Goal: Transaction & Acquisition: Register for event/course

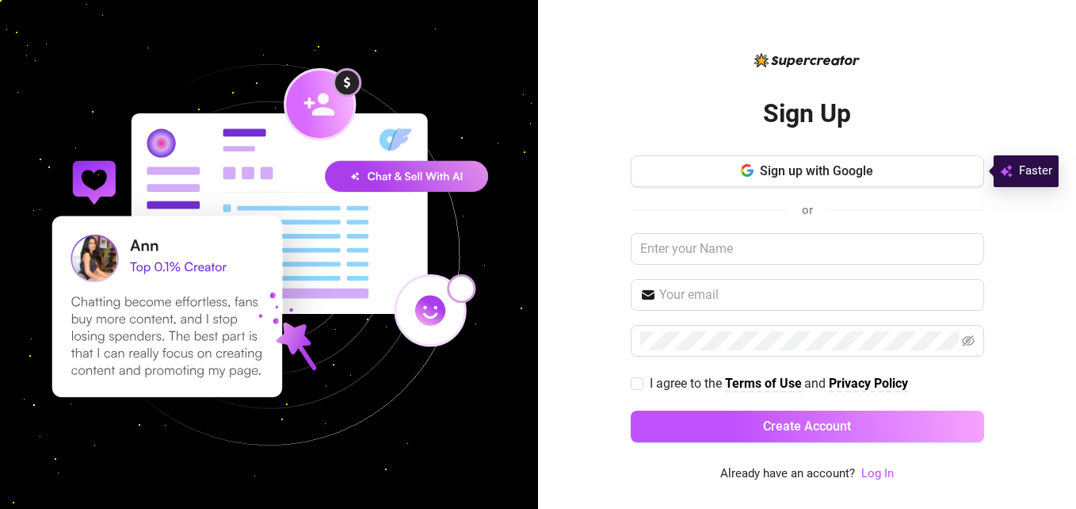
click at [803, 265] on div "Sign up with Google or I agree to the Terms of Use and Privacy Policy Create Ac…" at bounding box center [807, 305] width 353 height 301
click at [798, 254] on input "text" at bounding box center [807, 249] width 353 height 32
type input "m"
type input "[PERSON_NAME]"
click at [796, 296] on input "text" at bounding box center [816, 294] width 315 height 19
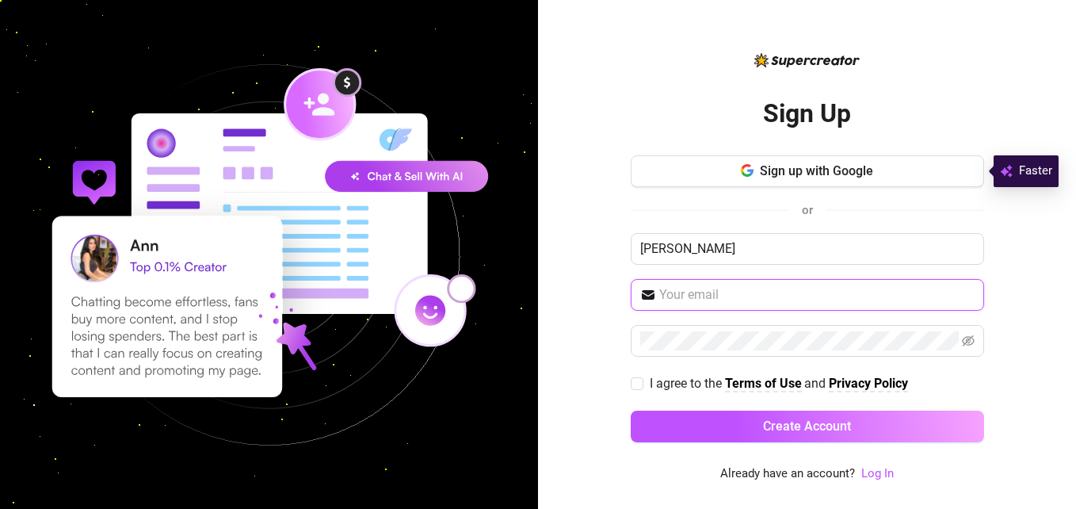
type input "[EMAIL_ADDRESS][DOMAIN_NAME]"
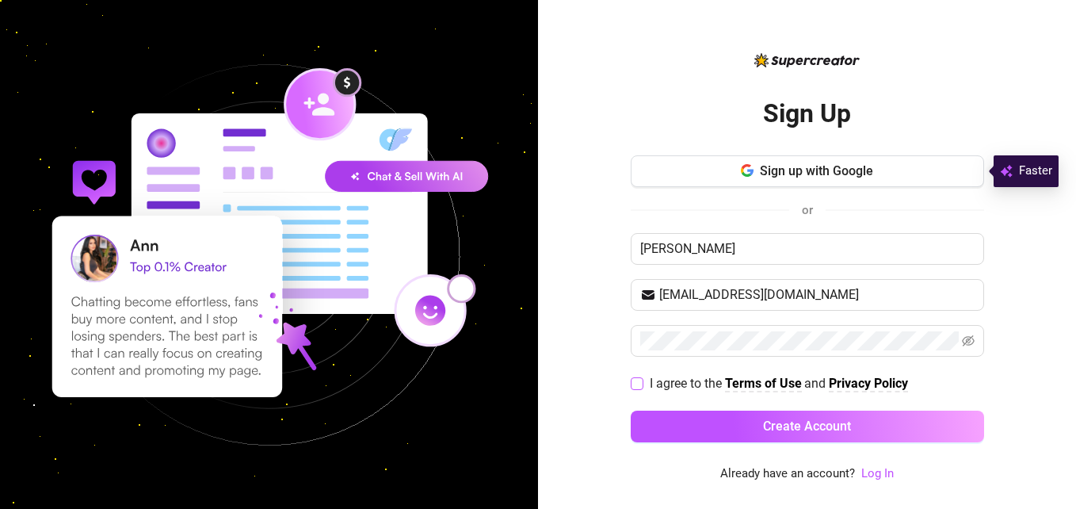
click at [636, 384] on input "I agree to the Terms of Use and Privacy Policy" at bounding box center [636, 382] width 11 height 11
checkbox input "true"
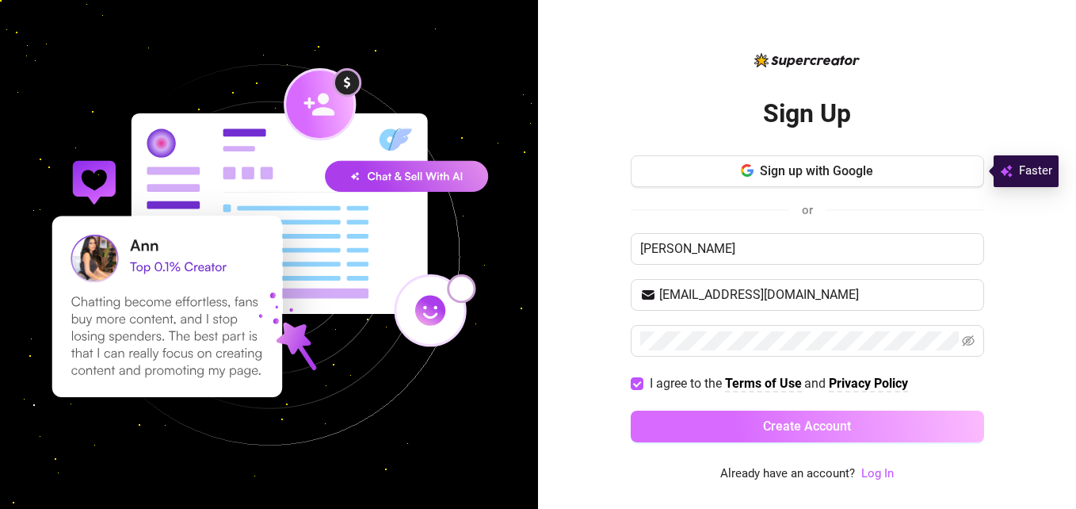
click at [698, 418] on button "Create Account" at bounding box center [807, 427] width 353 height 32
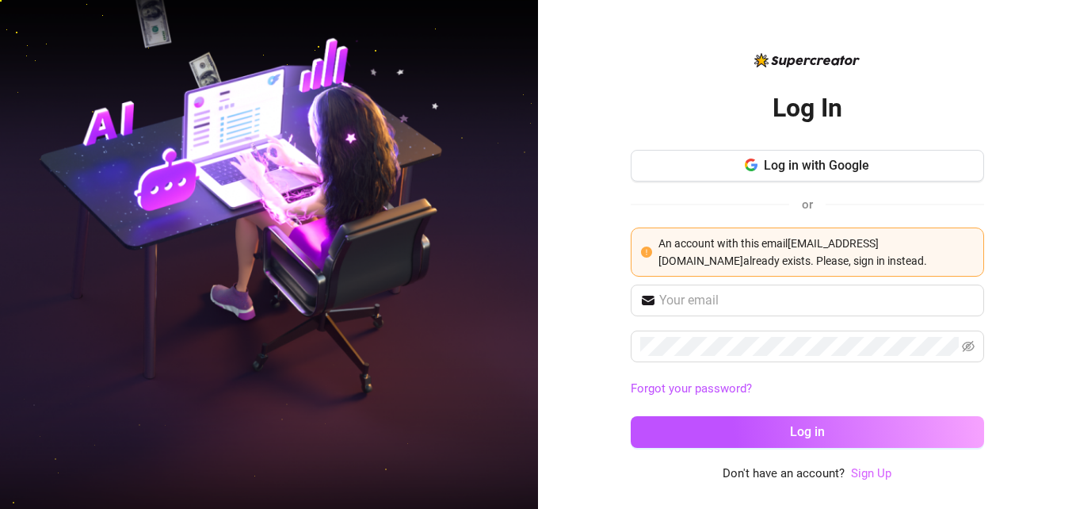
click at [866, 474] on link "Sign Up" at bounding box center [871, 473] width 40 height 14
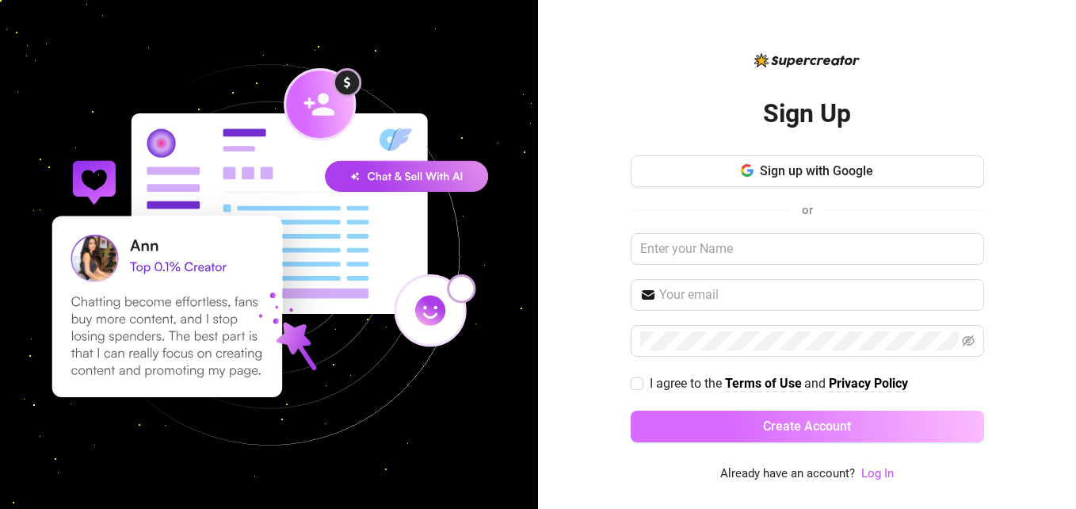
click at [789, 425] on span "Create Account" at bounding box center [807, 425] width 88 height 15
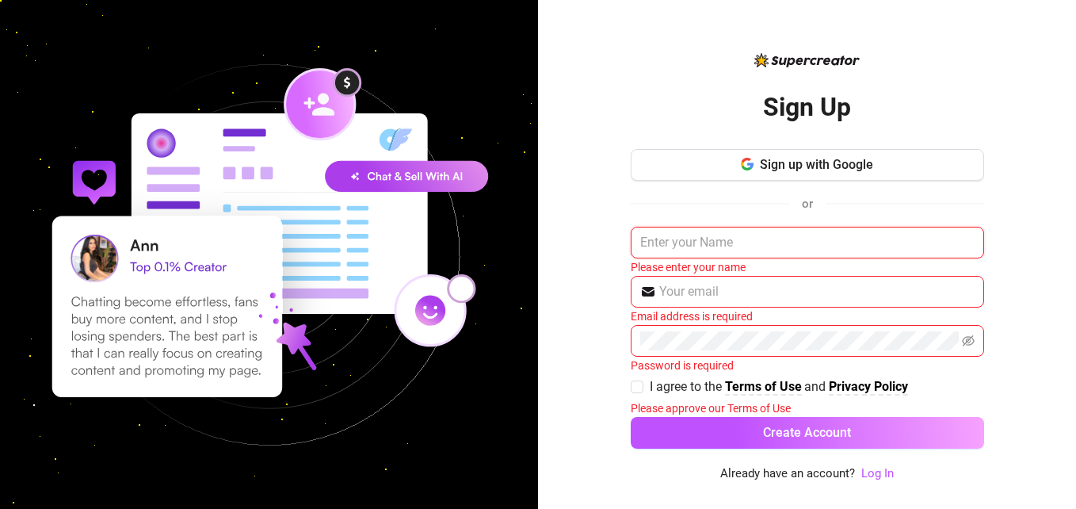
click at [743, 245] on input "text" at bounding box center [807, 243] width 353 height 32
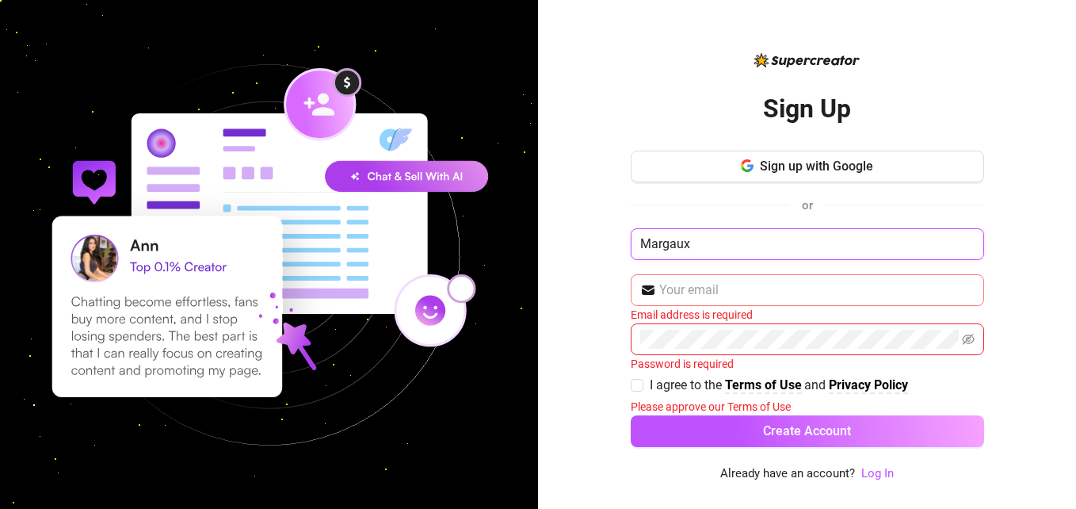
type input "Margaux"
click at [757, 294] on input "text" at bounding box center [816, 290] width 315 height 19
type input "[EMAIL_ADDRESS][DOMAIN_NAME]"
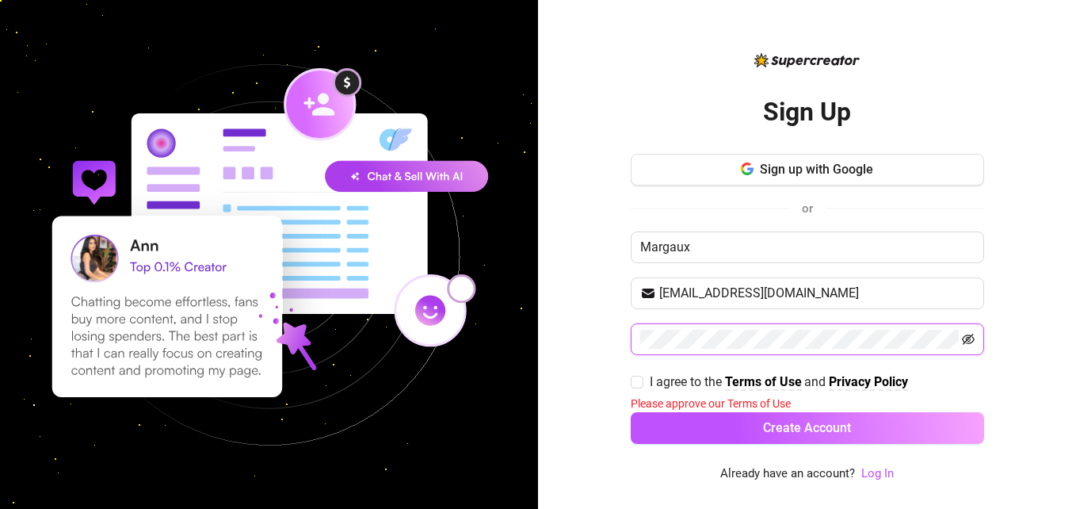
click at [963, 338] on icon "eye-invisible" at bounding box center [968, 339] width 13 height 11
click at [636, 387] on span at bounding box center [637, 382] width 13 height 13
click at [636, 387] on input "I agree to the Terms of Use and Privacy Policy" at bounding box center [636, 381] width 11 height 11
checkbox input "true"
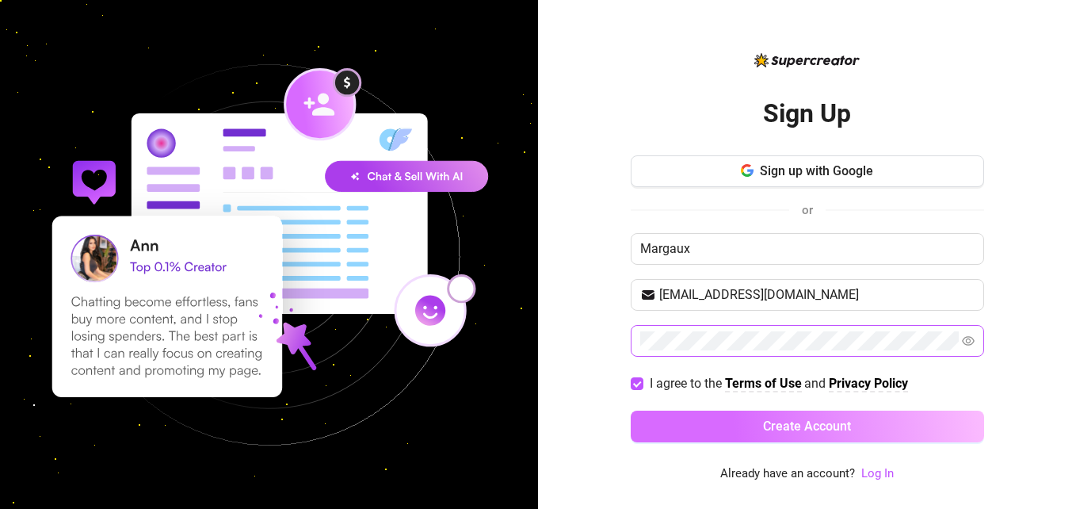
click at [729, 430] on button "Create Account" at bounding box center [807, 427] width 353 height 32
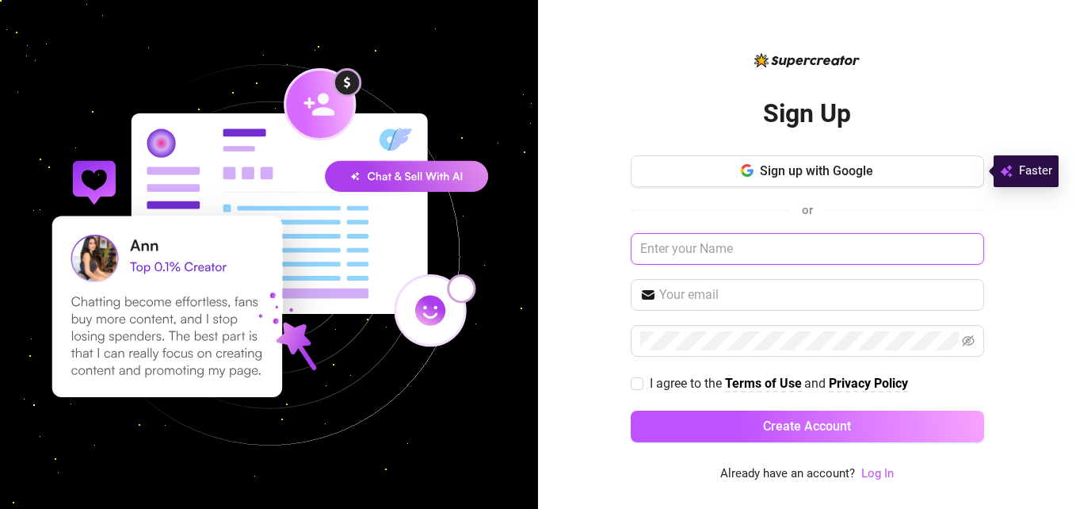
click at [762, 255] on input "text" at bounding box center [807, 249] width 353 height 32
type input "Margaux"
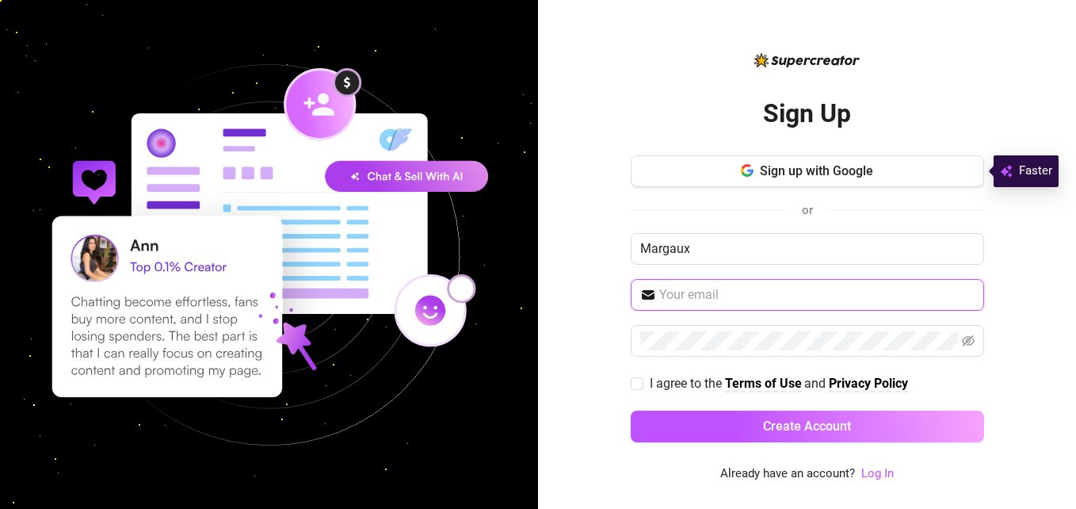
click at [760, 295] on input "text" at bounding box center [816, 294] width 315 height 19
type input "margauxgar4@gmail.com"
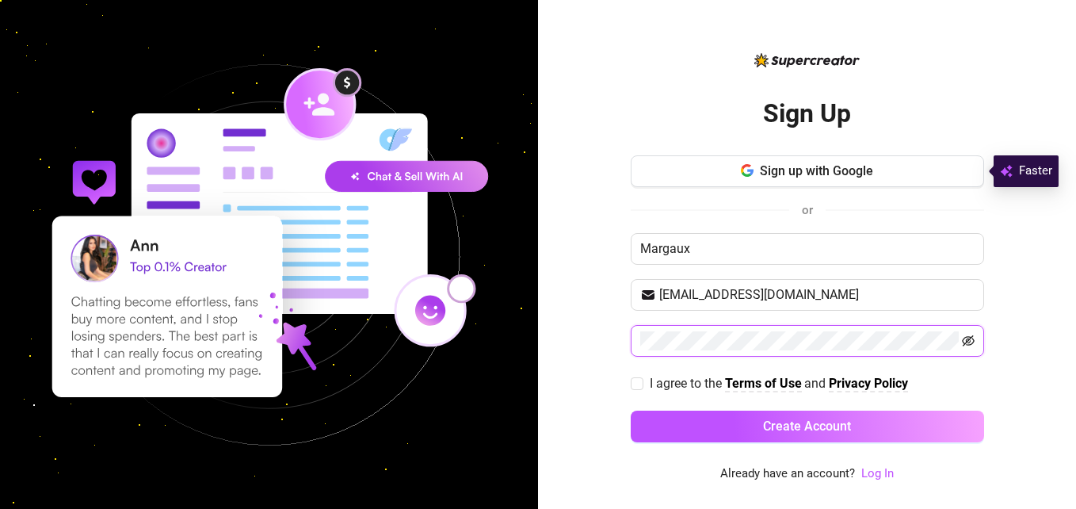
click at [971, 342] on icon "eye-invisible" at bounding box center [968, 340] width 13 height 13
click at [639, 384] on input "I agree to the Terms of Use and Privacy Policy" at bounding box center [636, 382] width 11 height 11
checkbox input "true"
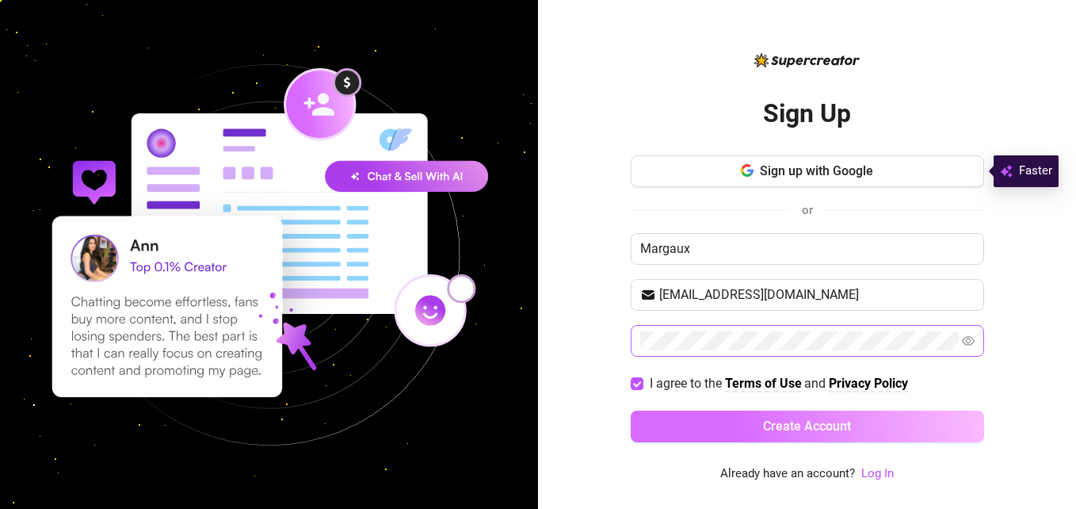
click at [732, 419] on button "Create Account" at bounding box center [807, 427] width 353 height 32
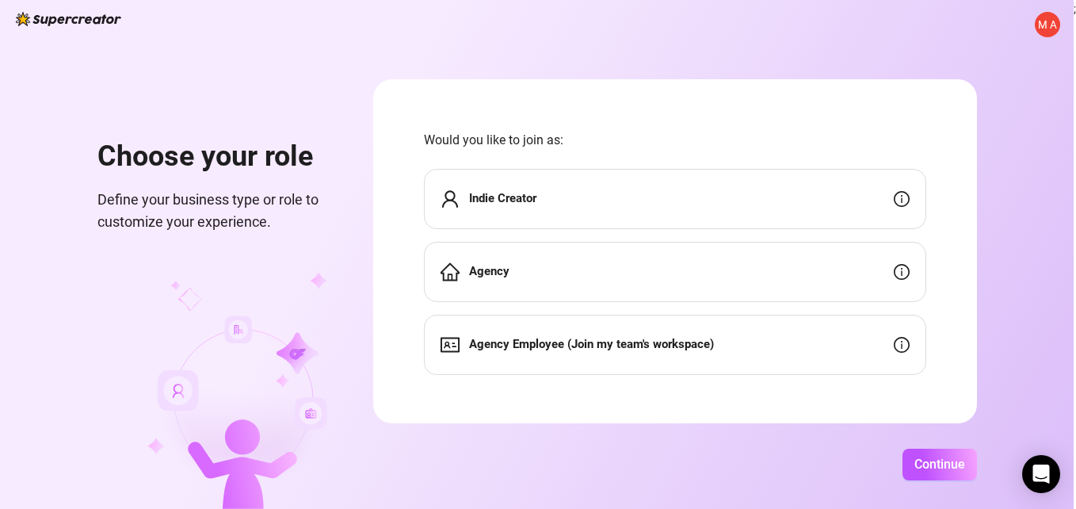
click at [731, 275] on div "Agency" at bounding box center [675, 272] width 502 height 60
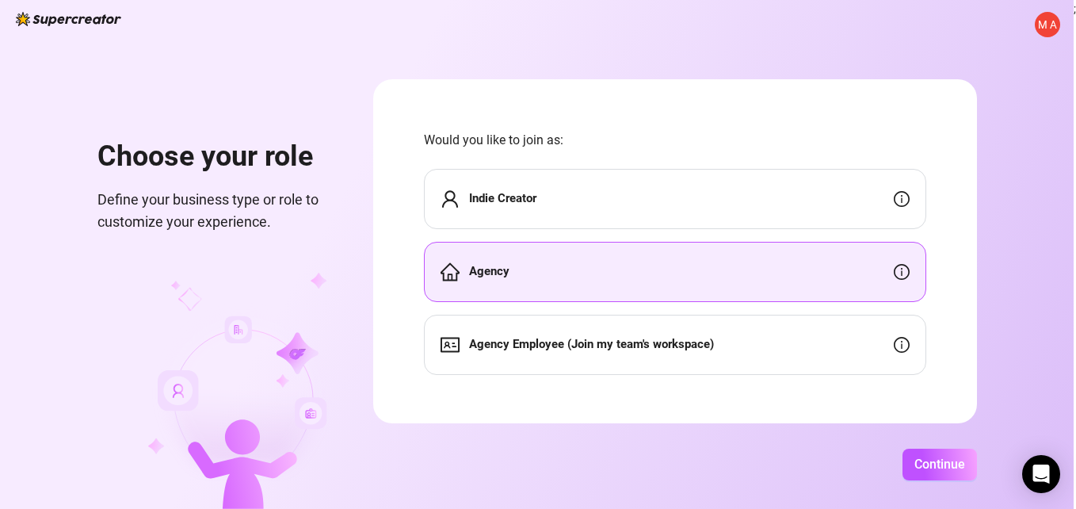
click at [663, 349] on strong "Agency Employee (Join my team's workspace)" at bounding box center [591, 344] width 245 height 14
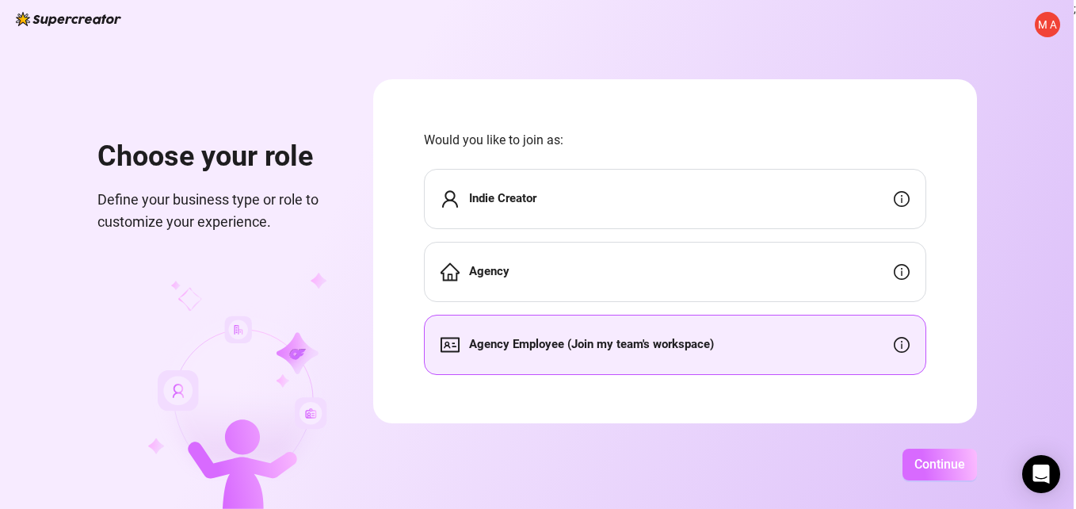
click at [927, 462] on span "Continue" at bounding box center [940, 463] width 51 height 15
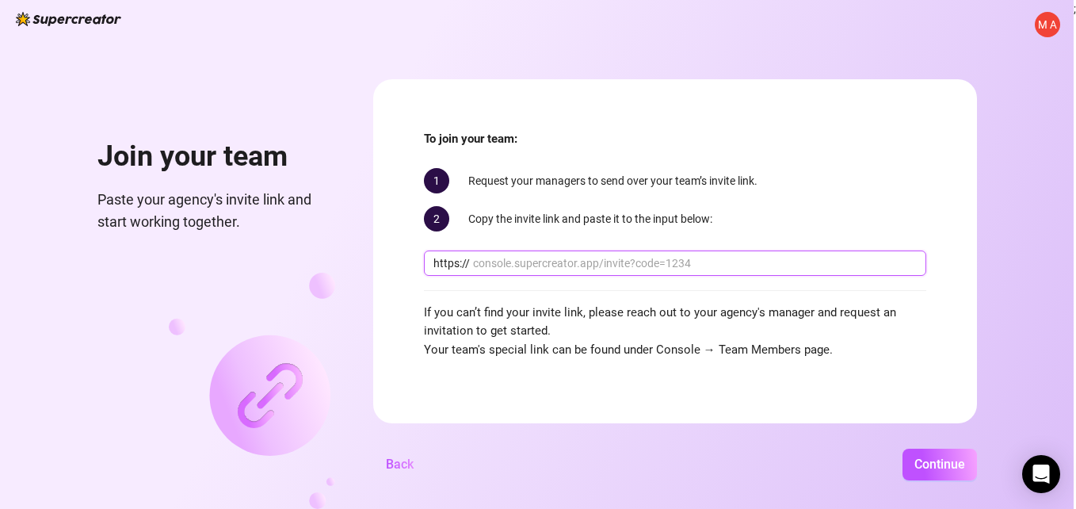
paste input "console.supercreator.app/invite?code=ex9p8CB5MbYFC0n1UXRFWxGJzep2&workspace=Dre…"
type input "console.supercreator.app/invite?code=ex9p8CB5MbYFC0n1UXRFWxGJzep2&workspace=Dre…"
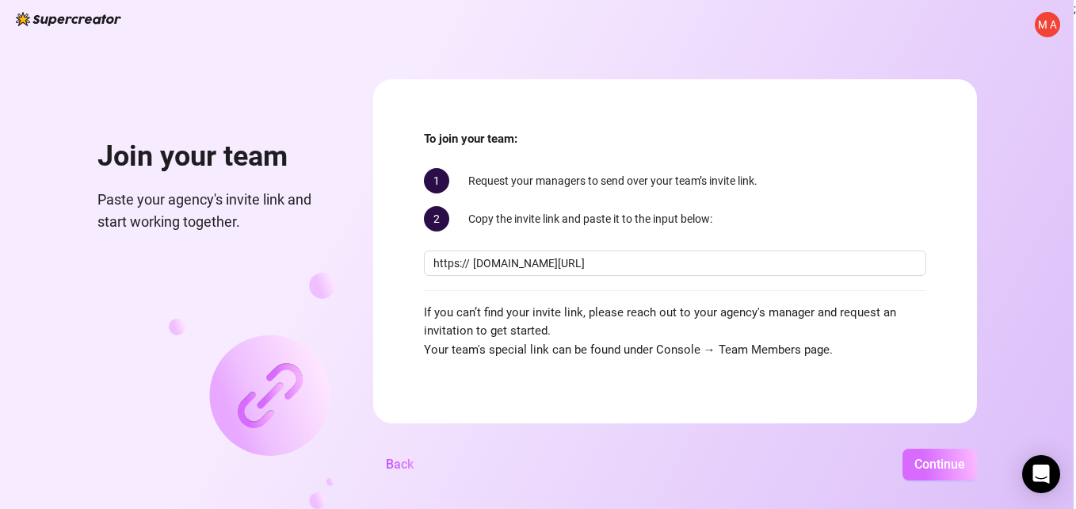
scroll to position [0, 0]
click at [932, 465] on span "Continue" at bounding box center [940, 463] width 51 height 15
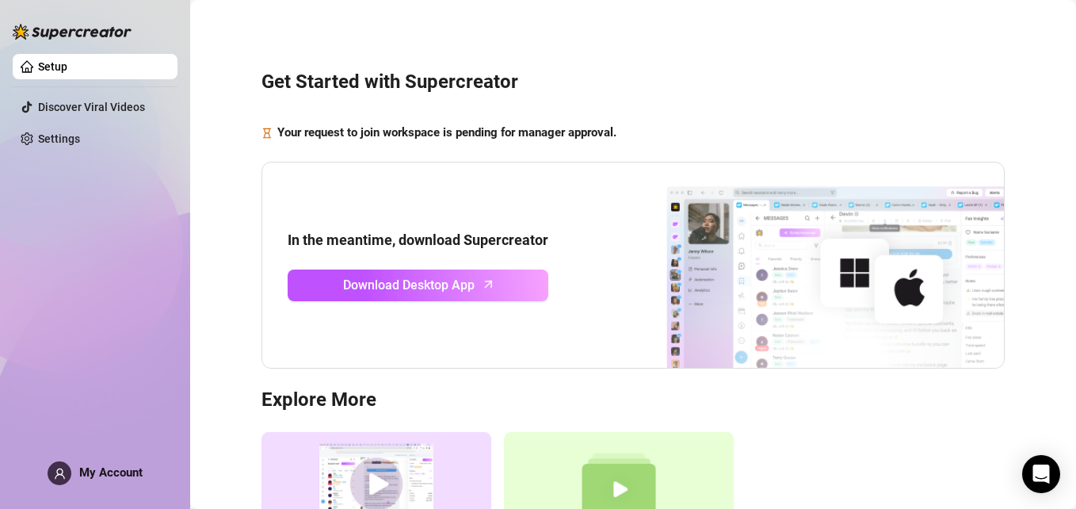
click at [468, 223] on div "In the meantime, download Supercreator Download Desktop App" at bounding box center [633, 266] width 743 height 208
